Goal: Navigation & Orientation: Find specific page/section

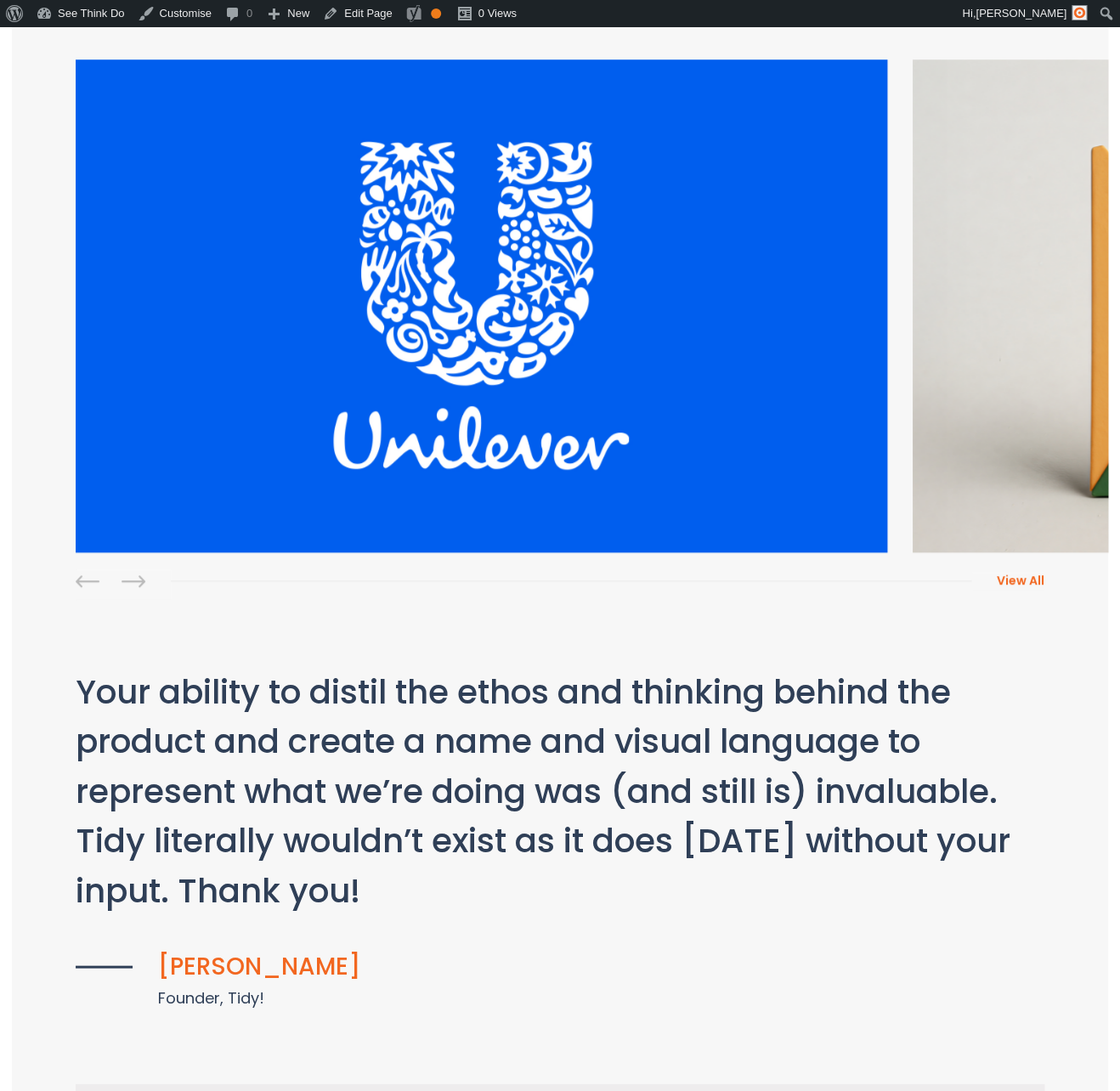
scroll to position [449, 0]
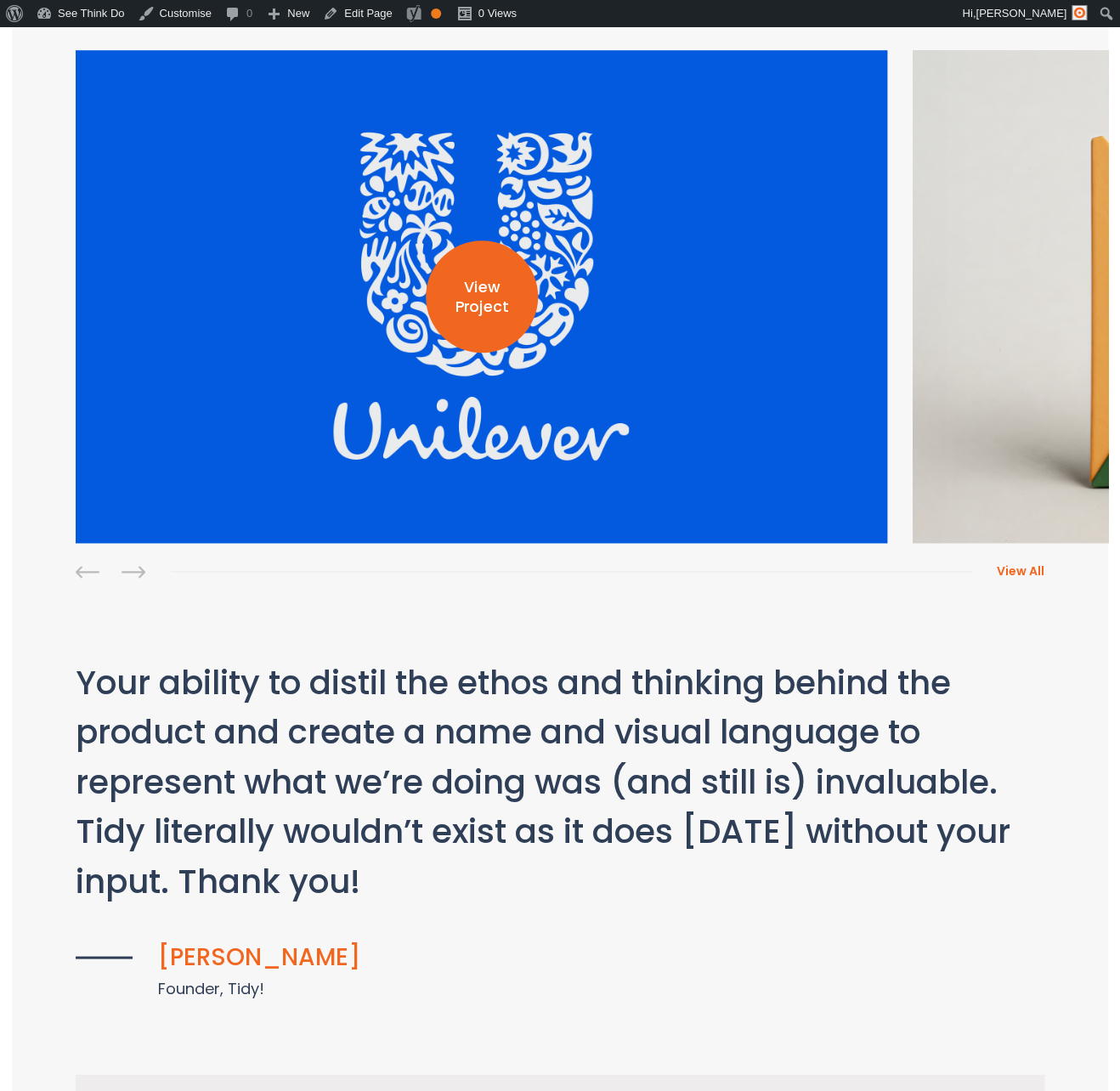
click at [473, 324] on div "View Project" at bounding box center [481, 296] width 113 height 113
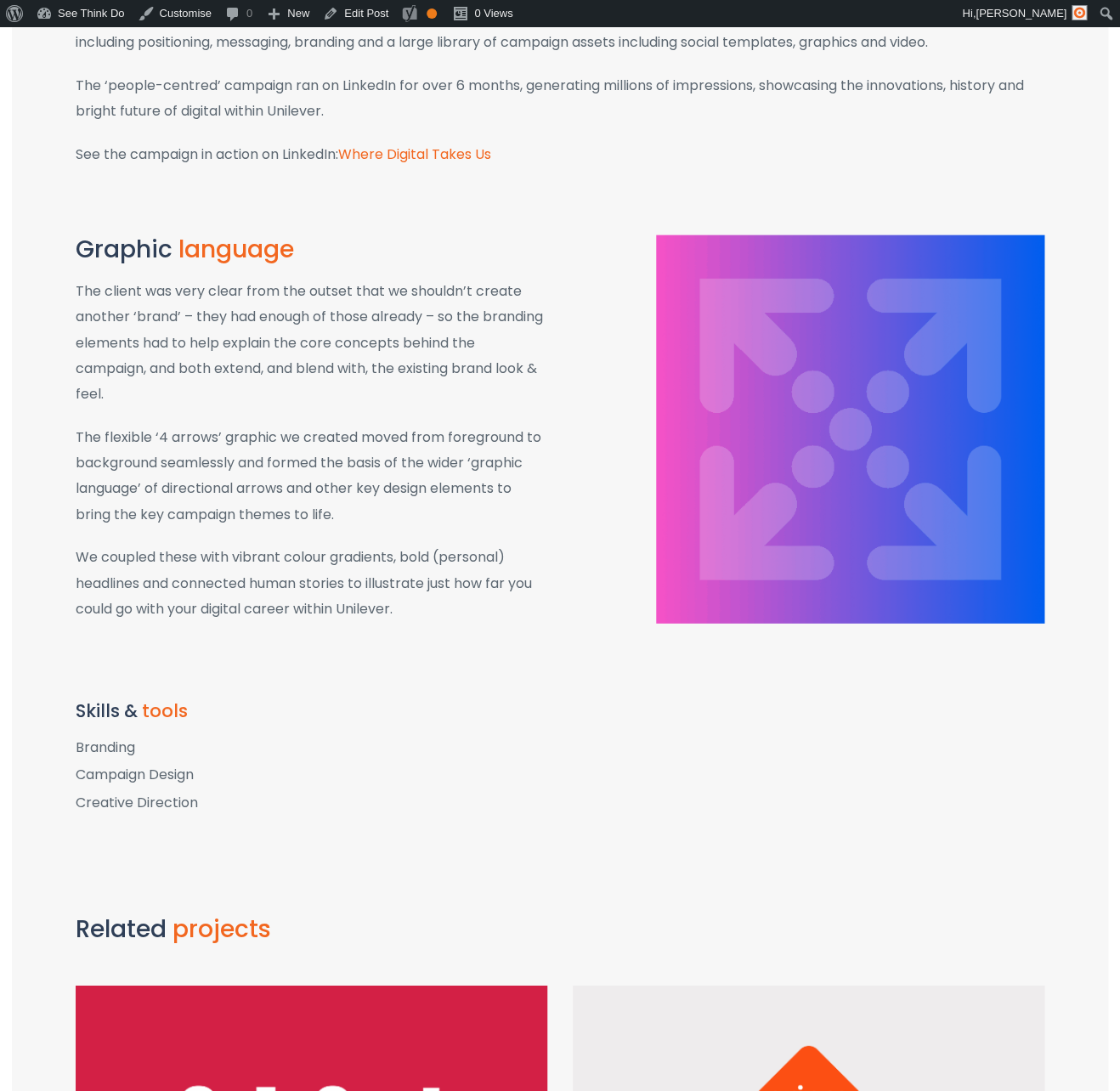
scroll to position [1129, 0]
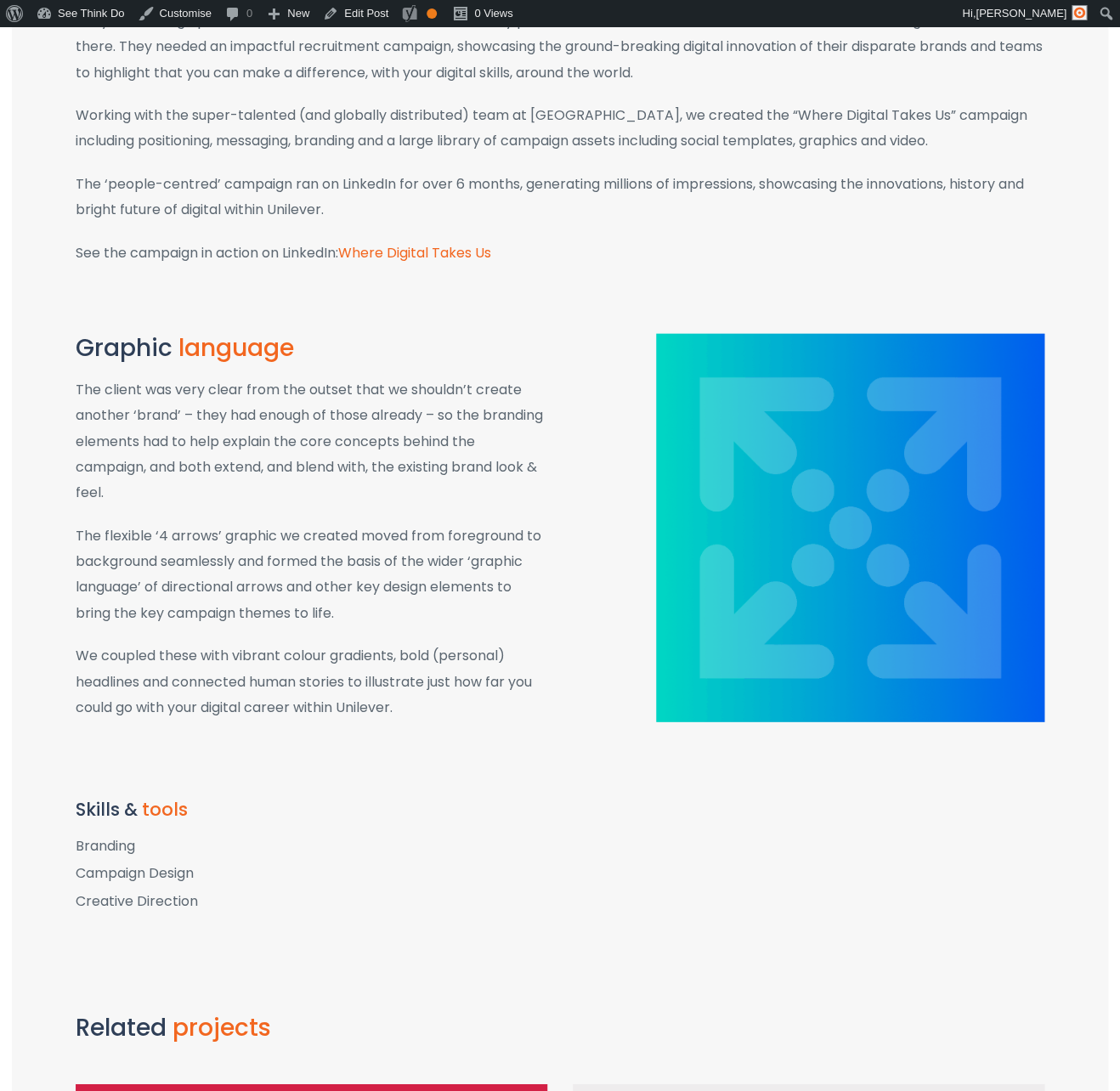
drag, startPoint x: 393, startPoint y: 622, endPoint x: 401, endPoint y: 626, distance: 8.9
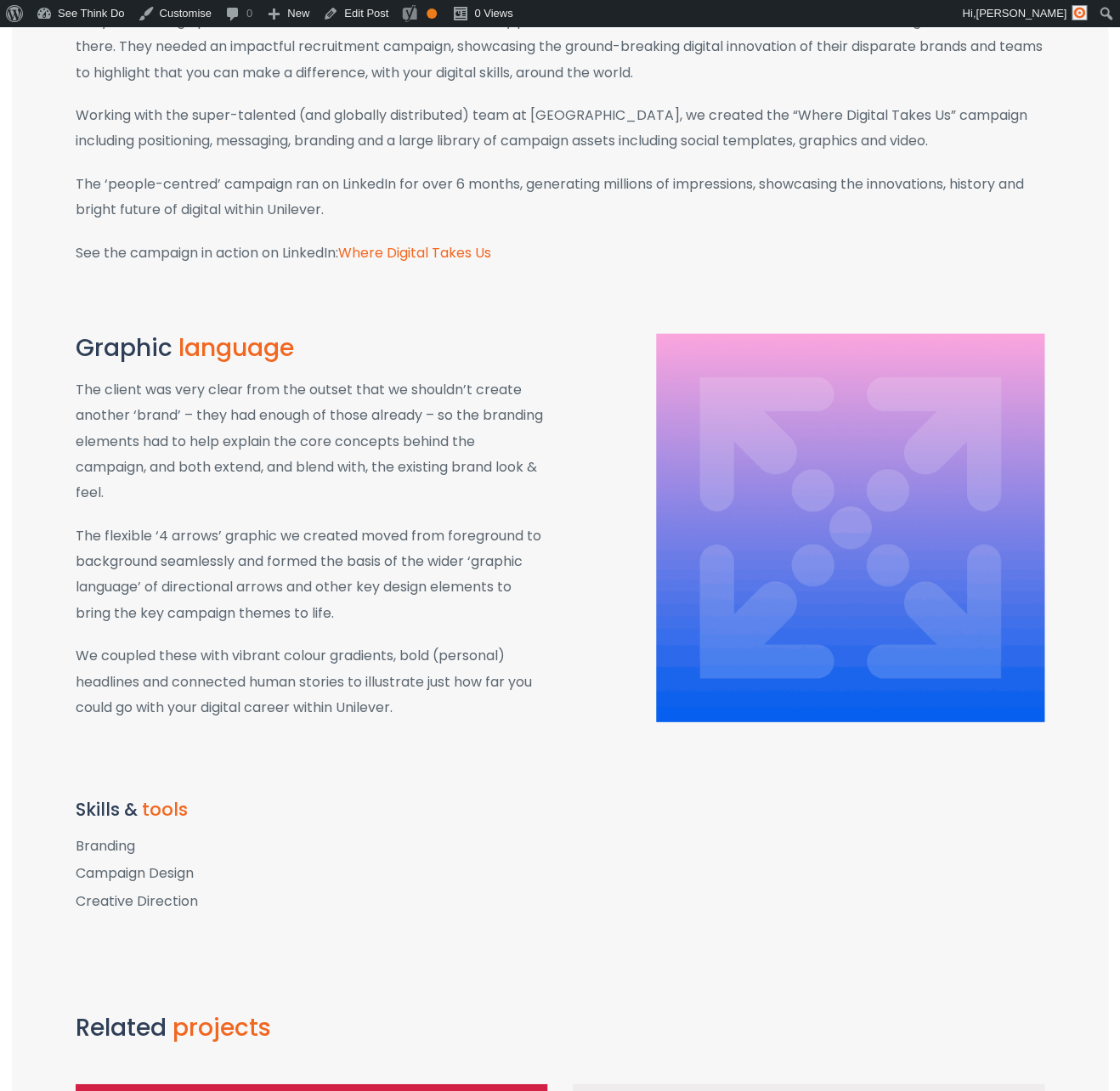
click at [394, 623] on p "The flexible ‘4 arrows’ graphic we created moved from foreground to background …" at bounding box center [311, 575] width 471 height 104
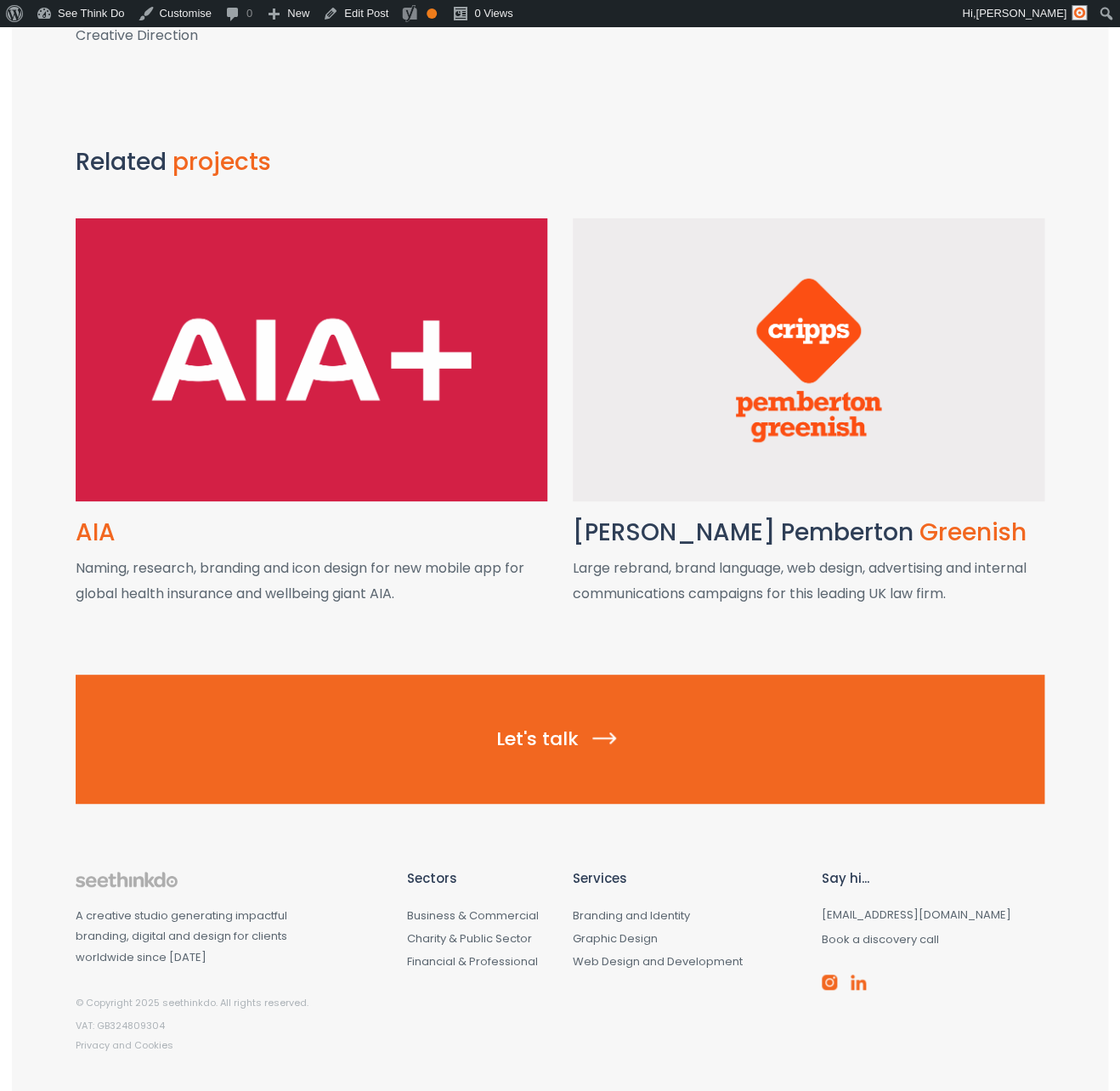
scroll to position [2039, 0]
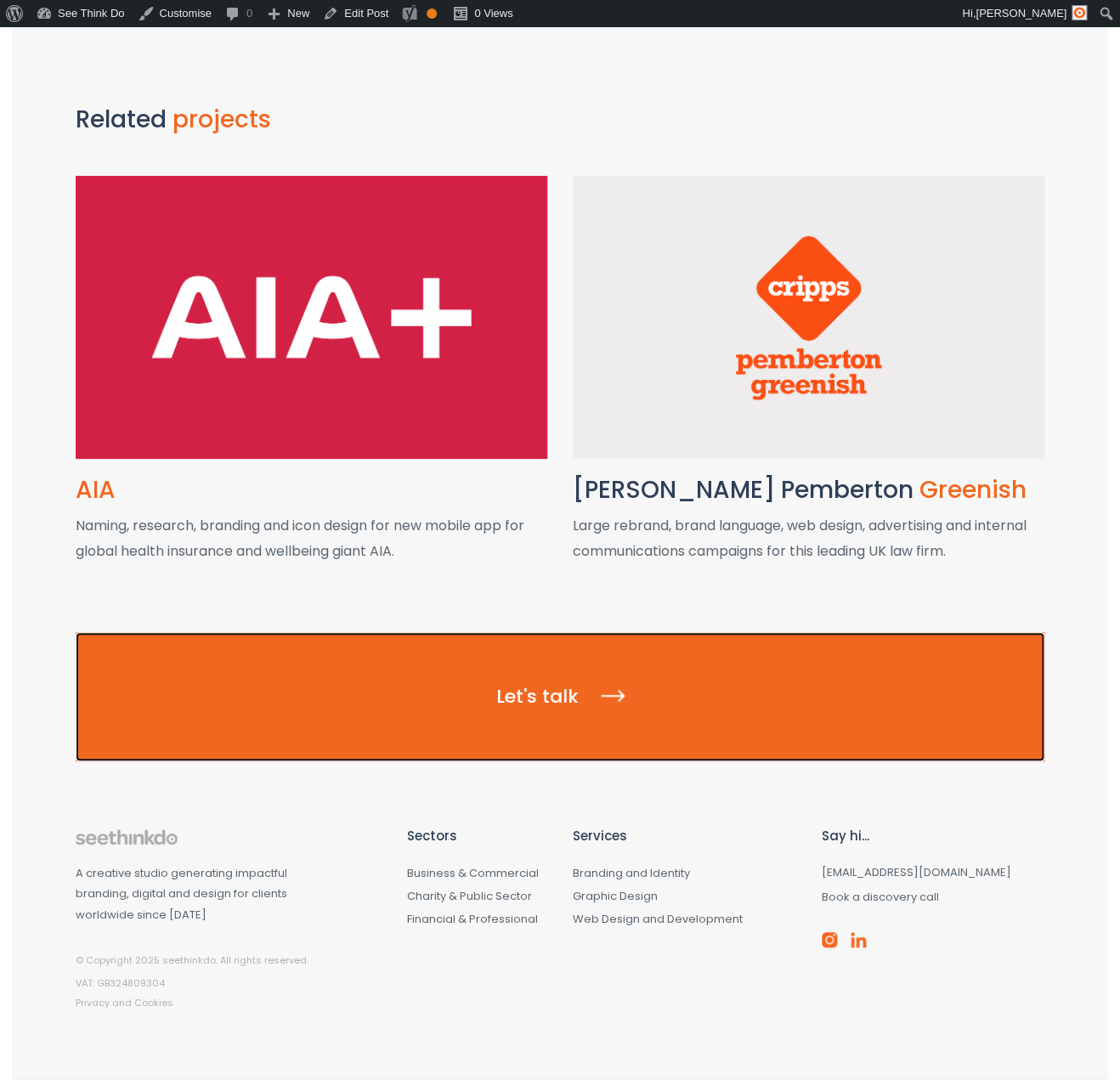
click at [536, 699] on span "Let's talk" at bounding box center [560, 696] width 129 height 26
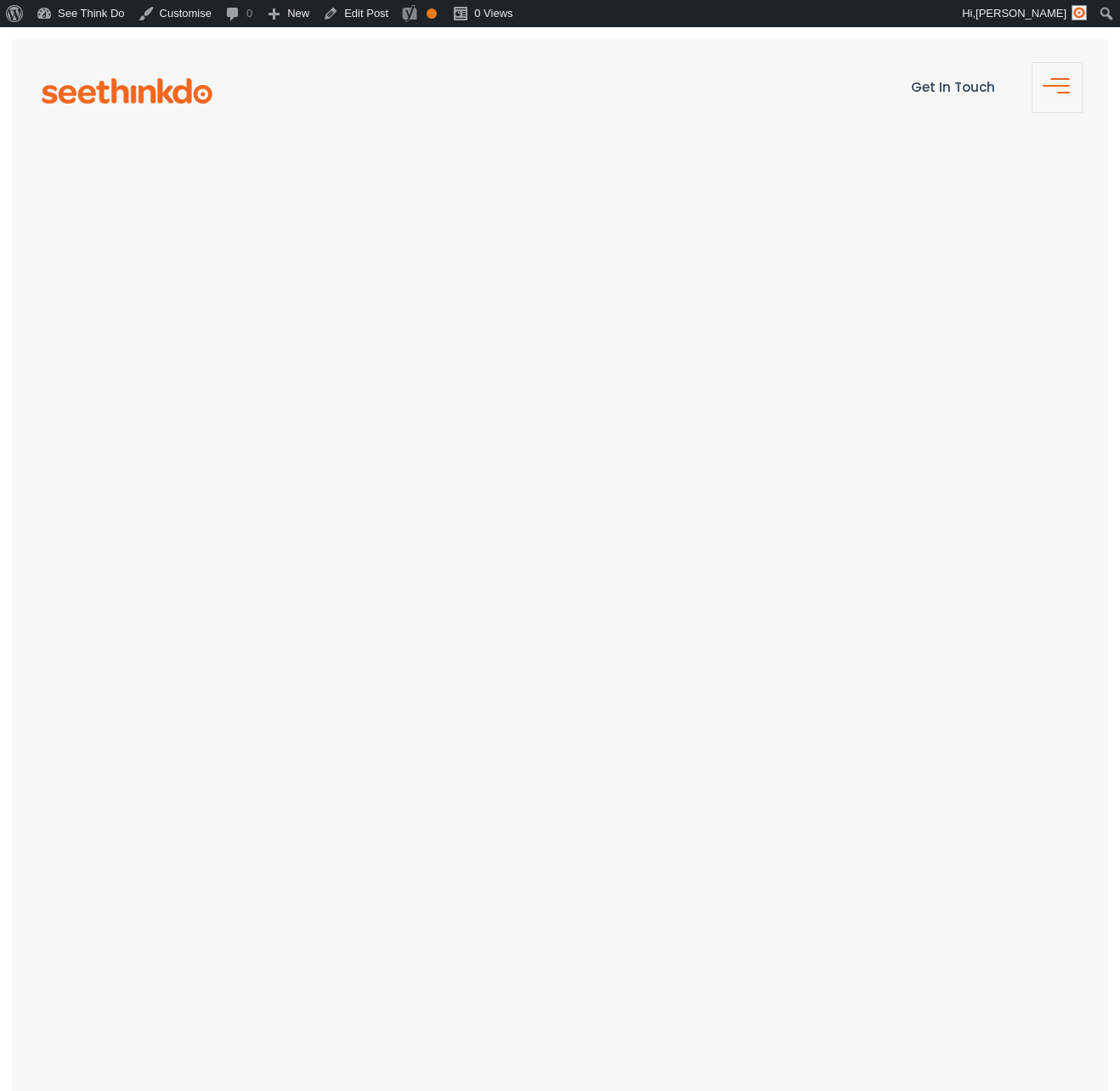
scroll to position [1425, 0]
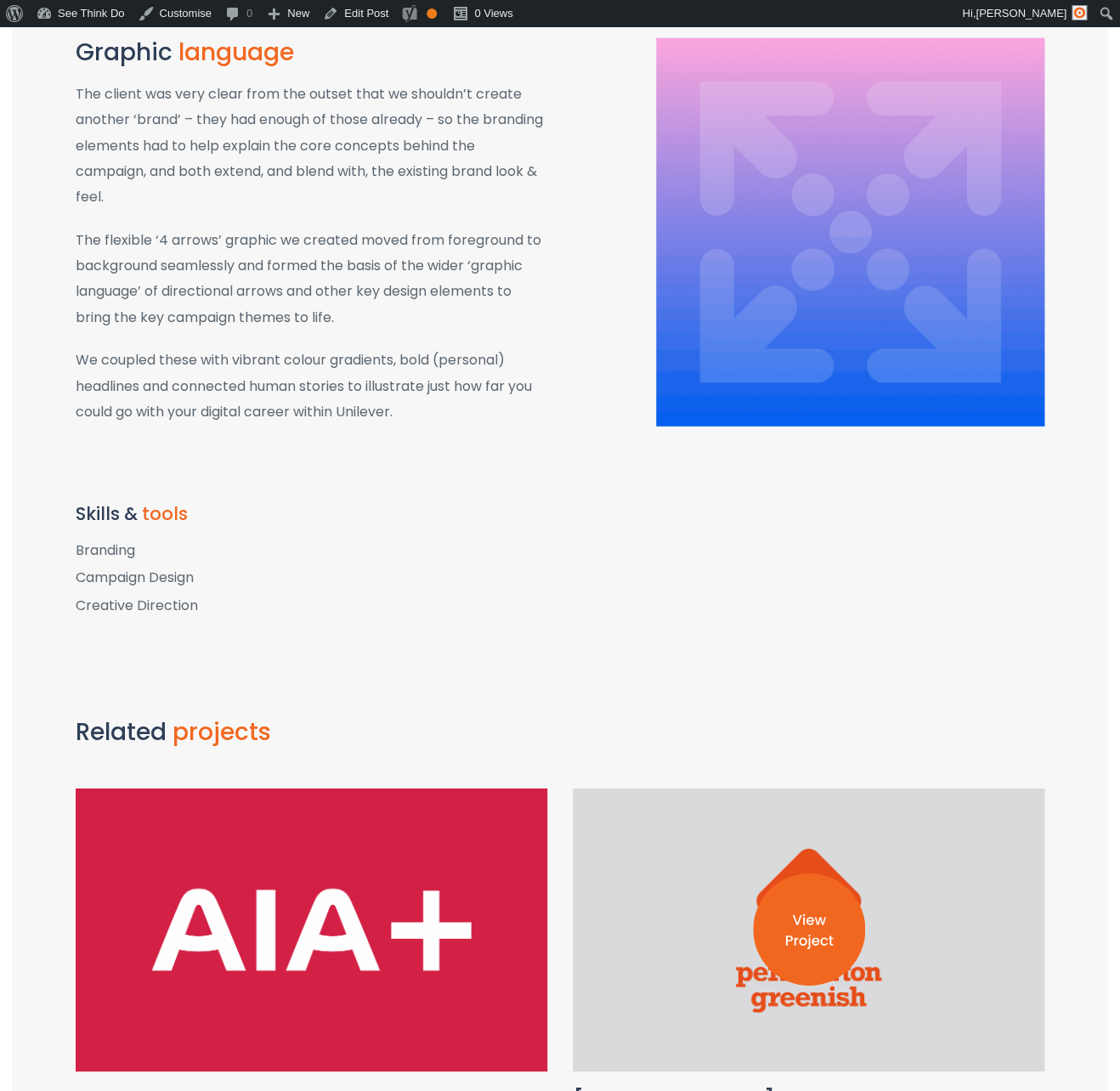
click at [802, 889] on img at bounding box center [808, 930] width 113 height 113
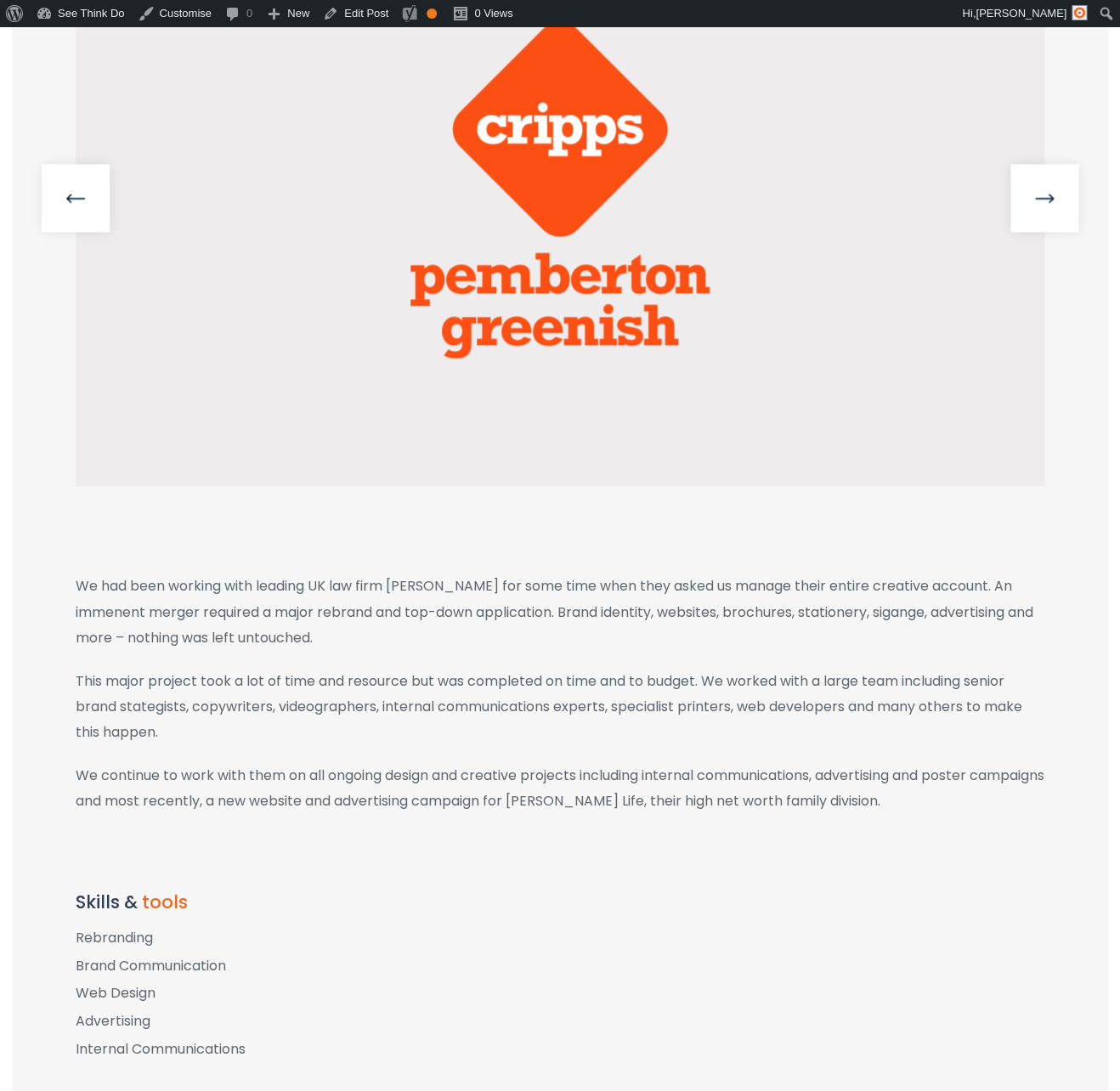
scroll to position [580, 0]
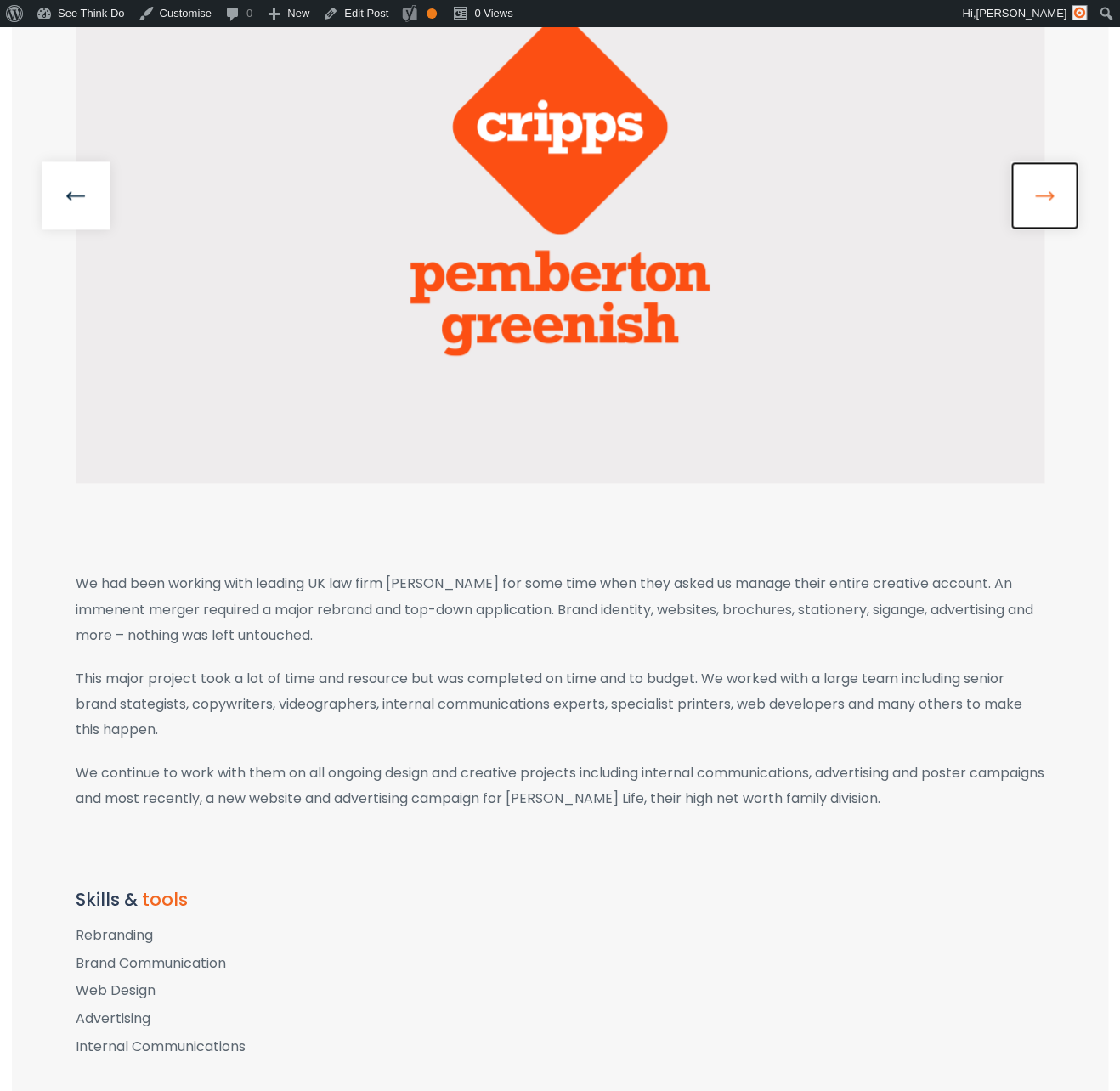
click at [1039, 186] on link at bounding box center [1044, 195] width 68 height 68
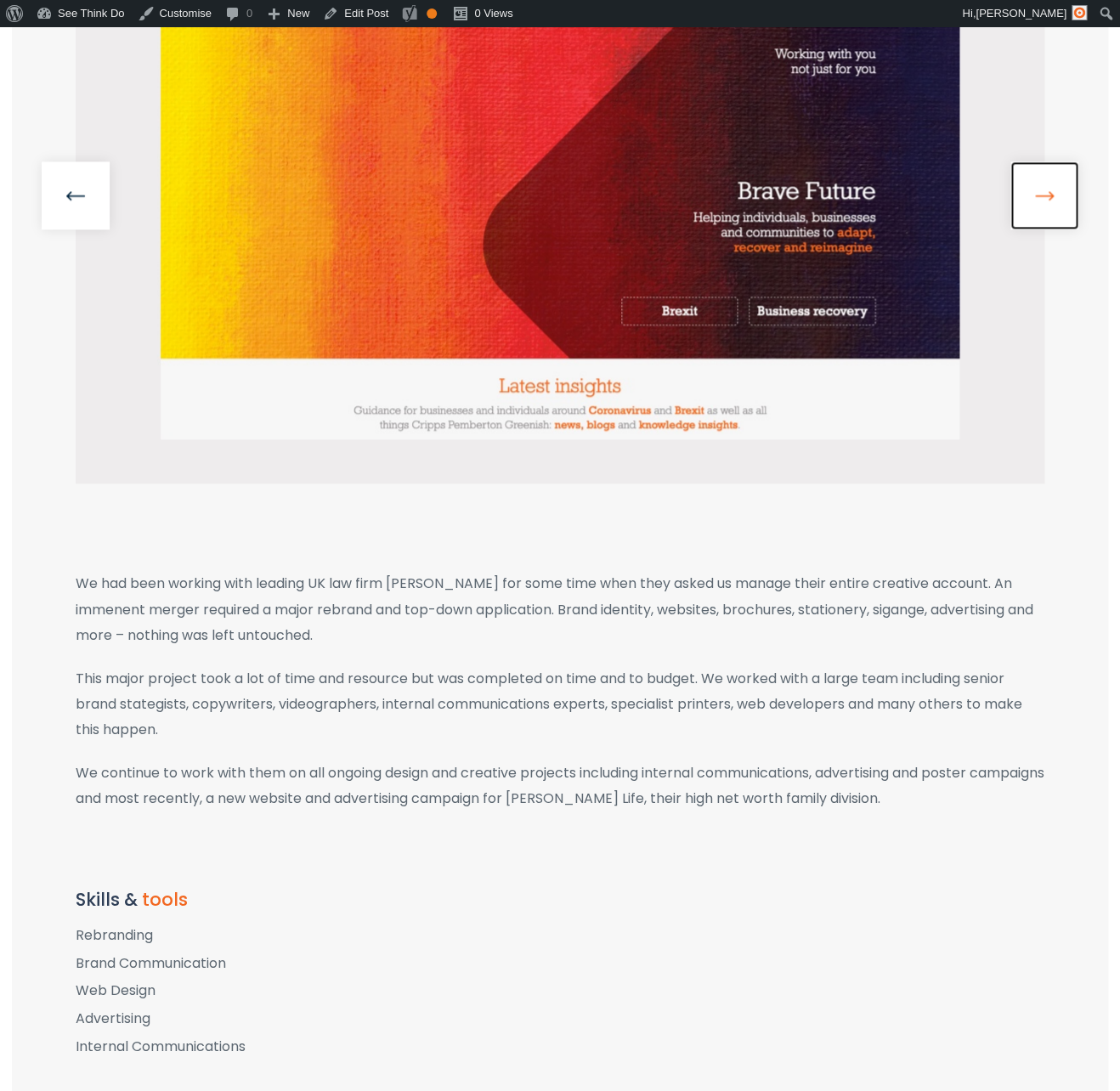
click at [1039, 186] on link at bounding box center [1044, 195] width 68 height 68
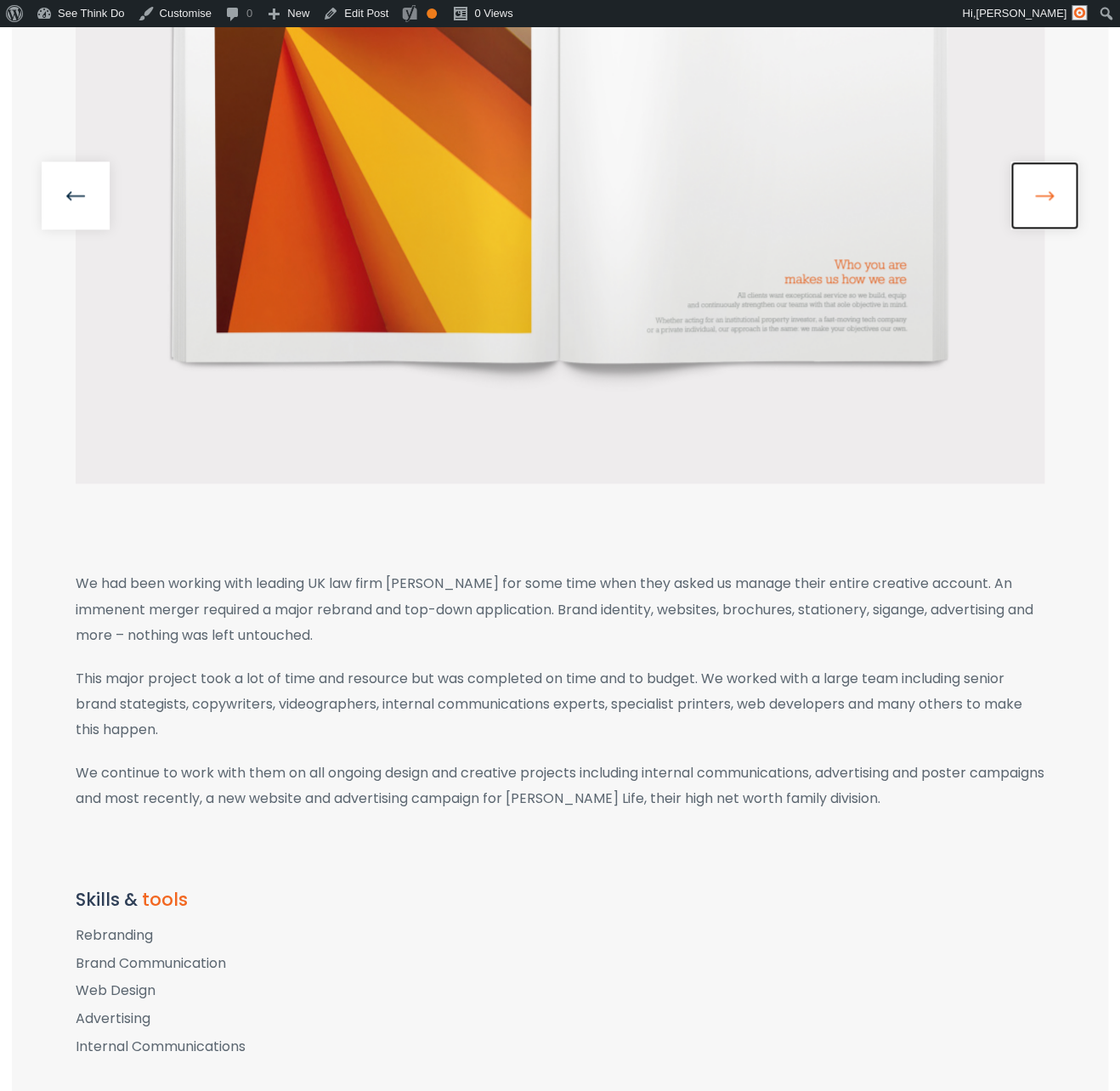
click at [1039, 186] on link at bounding box center [1044, 195] width 68 height 68
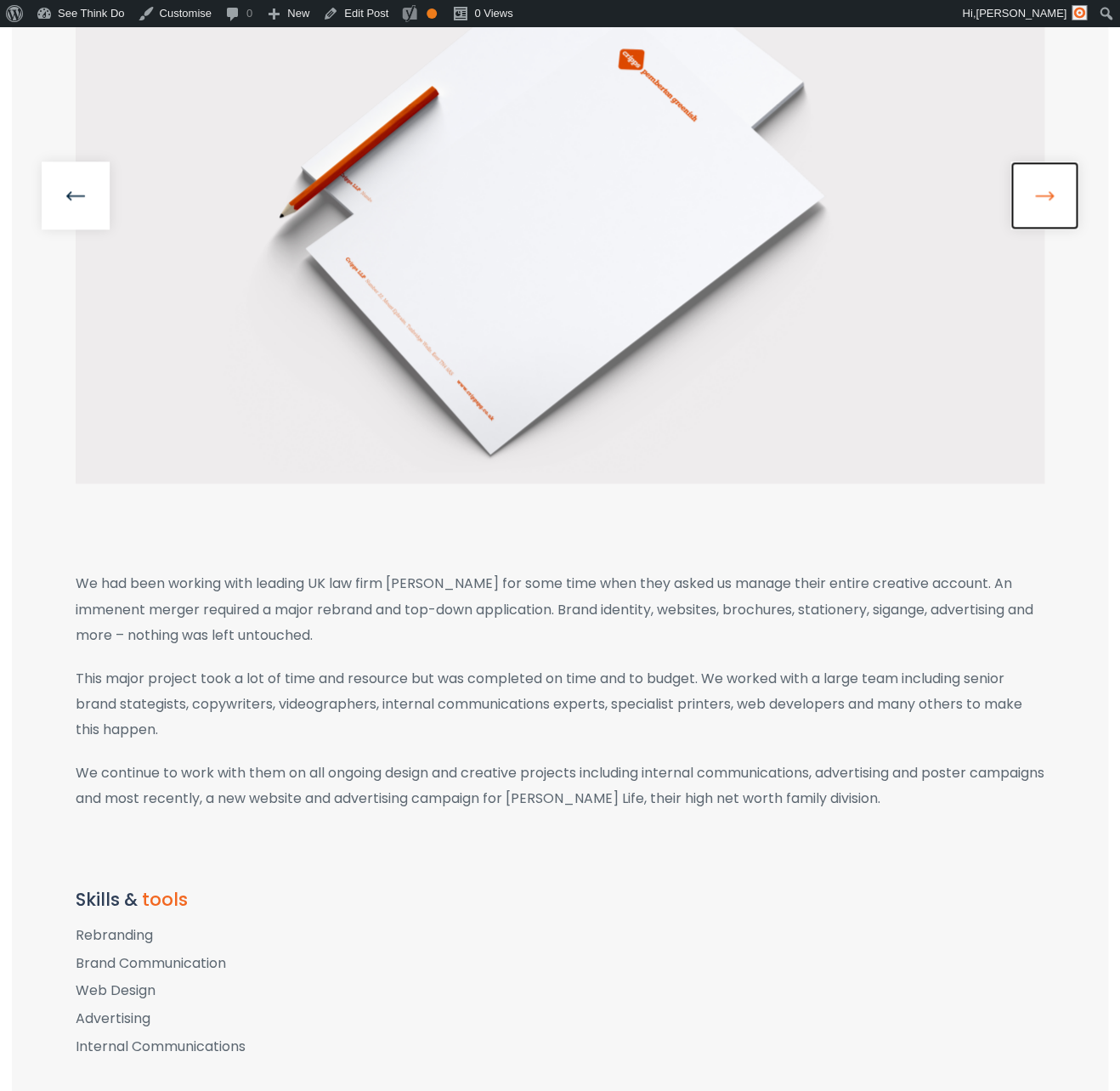
click at [1039, 186] on link at bounding box center [1044, 195] width 68 height 68
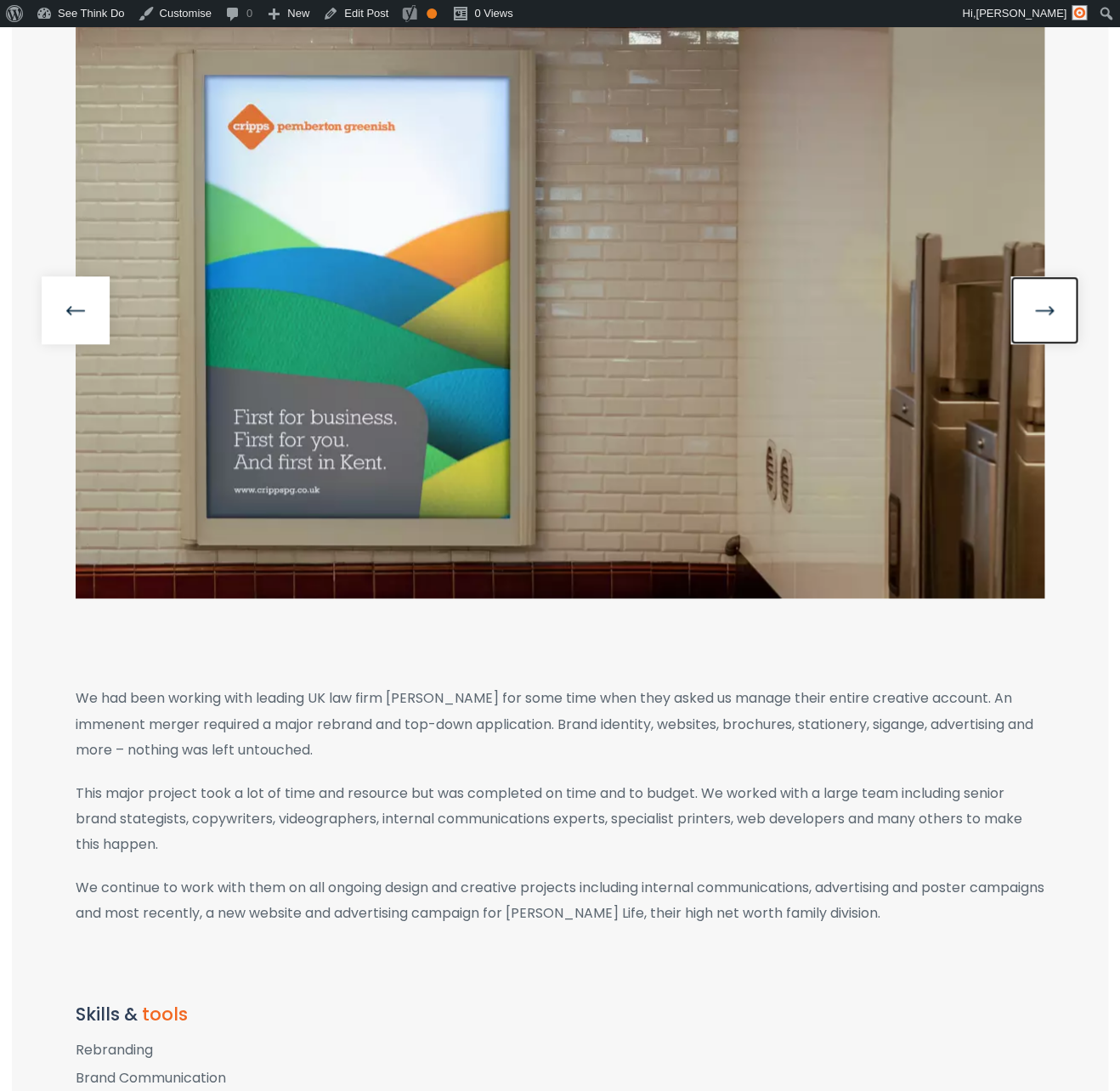
scroll to position [463, 0]
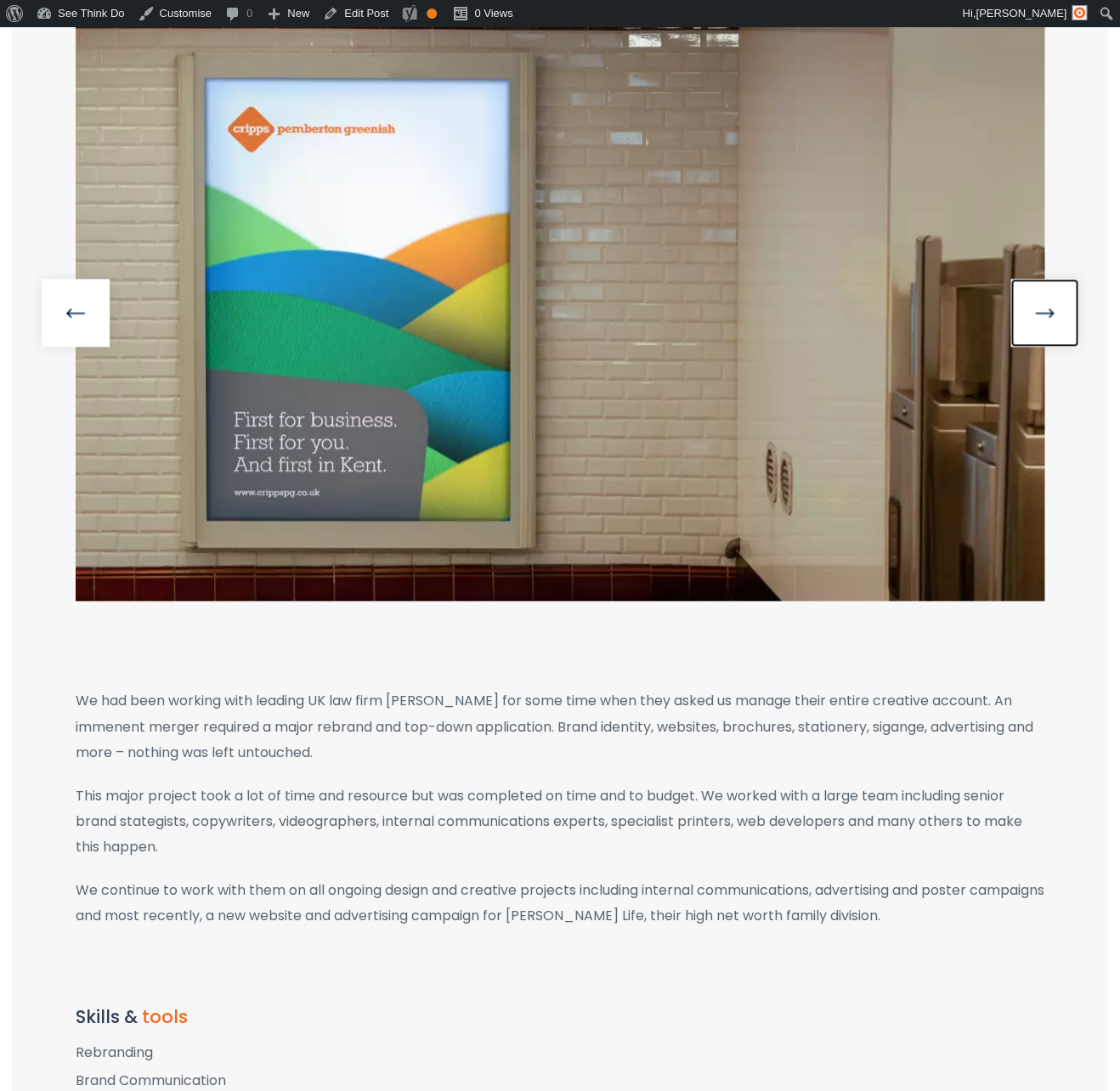
click at [1035, 303] on link at bounding box center [1044, 313] width 68 height 68
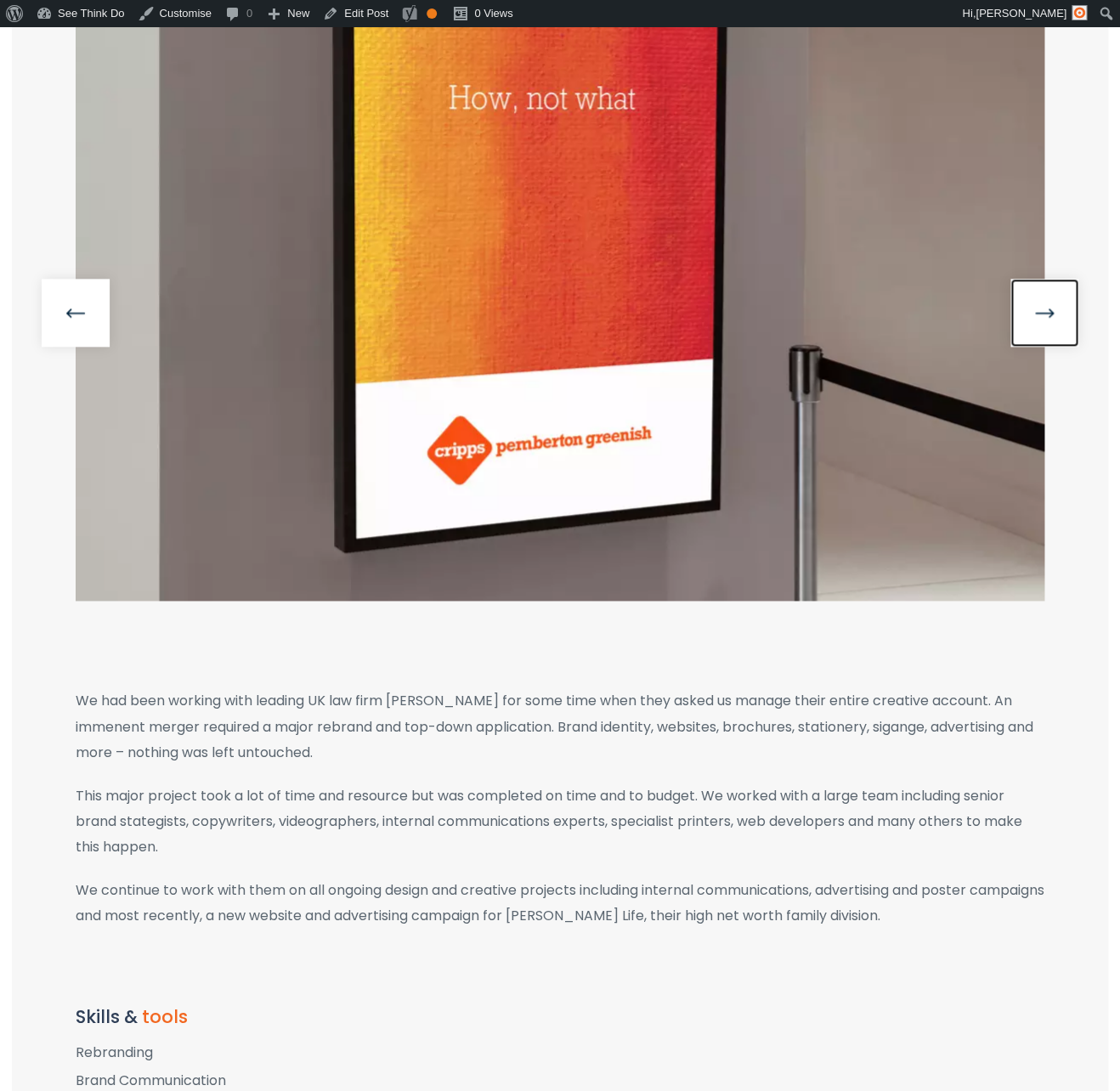
click at [1035, 303] on link at bounding box center [1044, 313] width 68 height 68
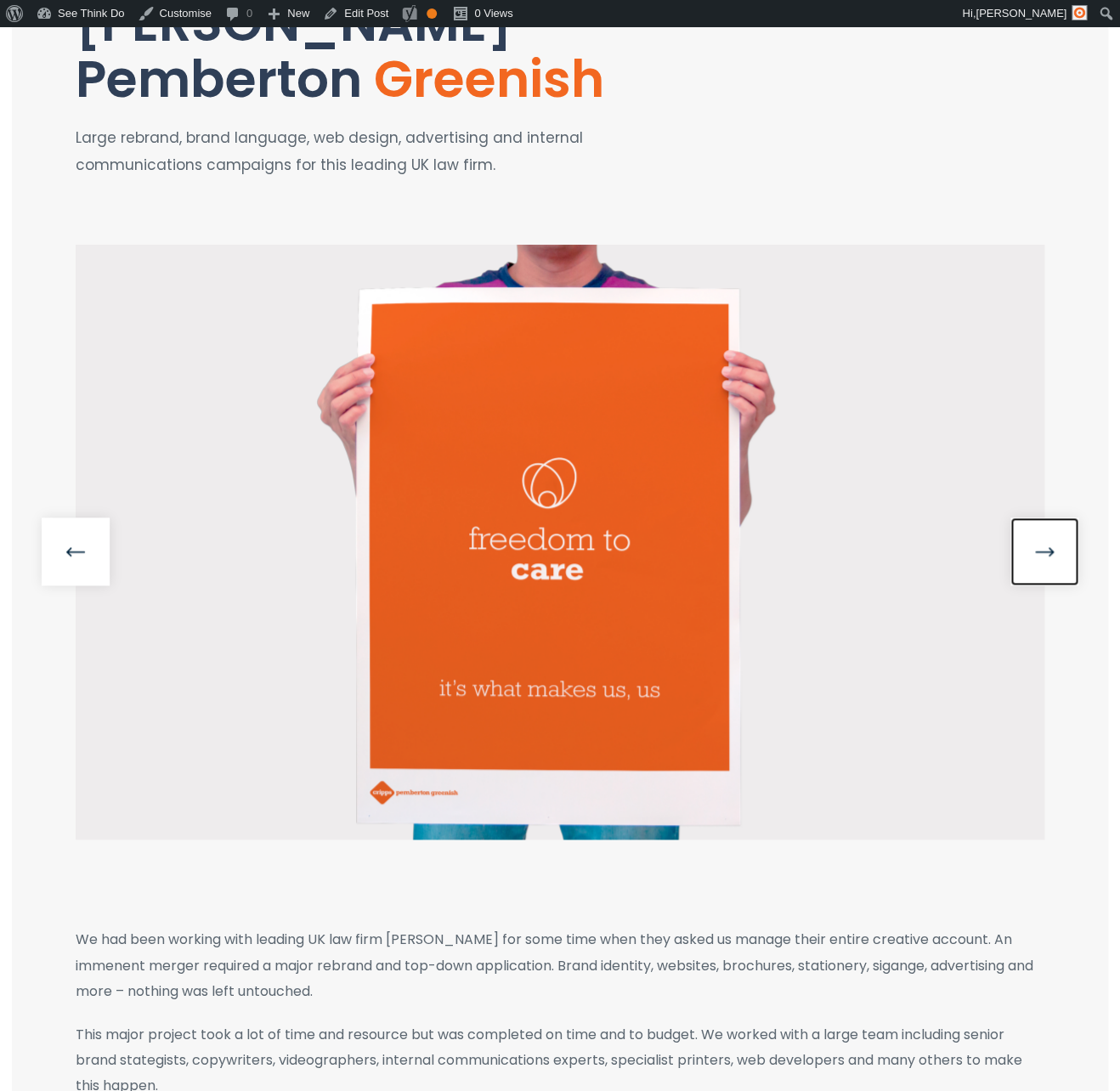
scroll to position [229, 0]
